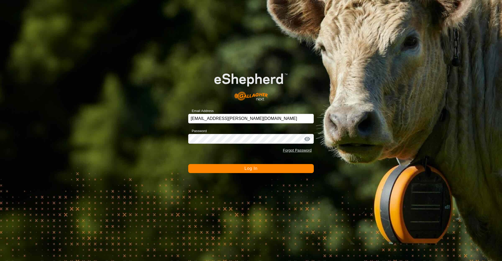
click at [267, 168] on button "Log In" at bounding box center [251, 168] width 126 height 9
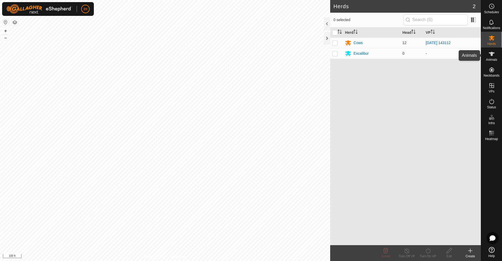
click at [493, 55] on icon at bounding box center [491, 54] width 6 height 6
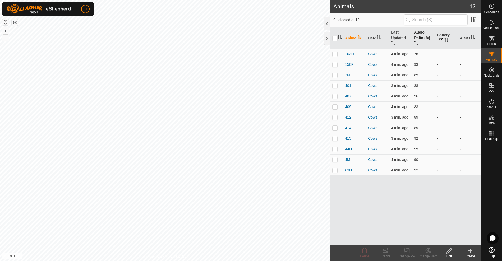
click at [416, 35] on th "Audio Ratio (%)" at bounding box center [423, 37] width 23 height 21
click at [417, 35] on th "Audio Ratio (%)" at bounding box center [423, 37] width 23 height 21
click at [336, 54] on p-checkbox at bounding box center [334, 54] width 5 height 4
checkbox input "true"
click at [386, 252] on icon at bounding box center [385, 251] width 6 height 6
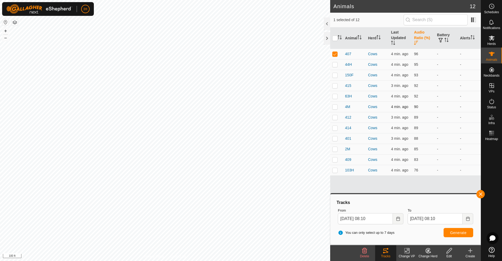
click at [335, 107] on p-checkbox at bounding box center [334, 107] width 5 height 4
checkbox input "true"
drag, startPoint x: 336, startPoint y: 54, endPoint x: 368, endPoint y: 161, distance: 111.9
click at [336, 54] on p-checkbox at bounding box center [334, 54] width 5 height 4
checkbox input "false"
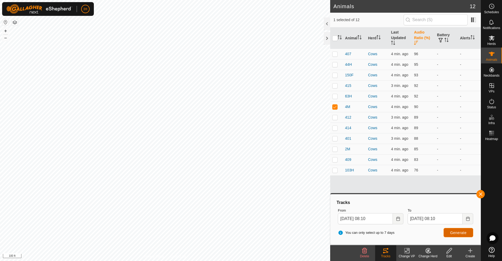
click at [459, 234] on span "Generate" at bounding box center [458, 233] width 16 height 4
